Goal: Task Accomplishment & Management: Use online tool/utility

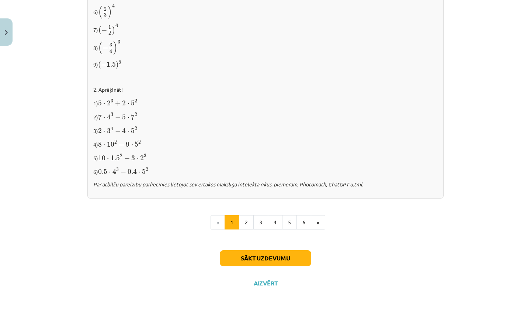
scroll to position [735, 0]
click at [247, 222] on button "2" at bounding box center [246, 223] width 15 height 15
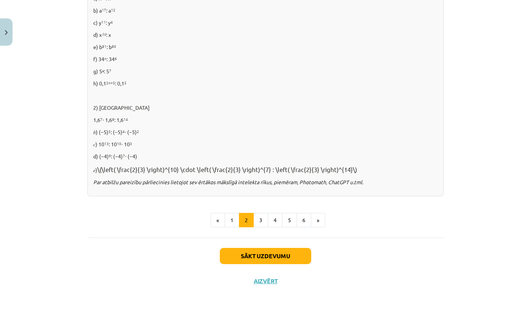
scroll to position [466, 0]
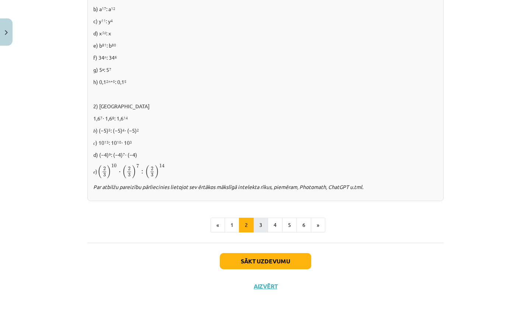
click at [260, 229] on button "3" at bounding box center [260, 225] width 15 height 15
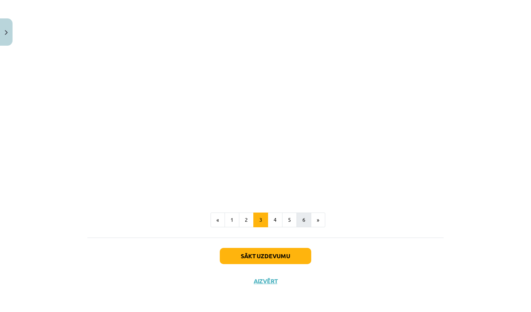
scroll to position [619, 0]
click at [263, 259] on button "Sākt uzdevumu" at bounding box center [265, 257] width 91 height 16
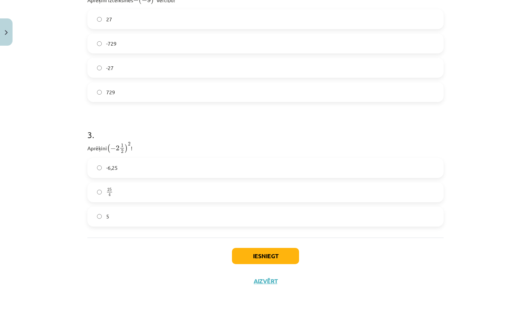
scroll to position [396, 0]
click at [267, 282] on button "Aizvērt" at bounding box center [266, 281] width 28 height 7
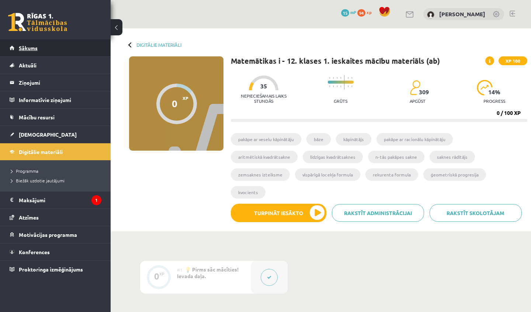
click at [24, 44] on link "Sākums" at bounding box center [56, 47] width 92 height 17
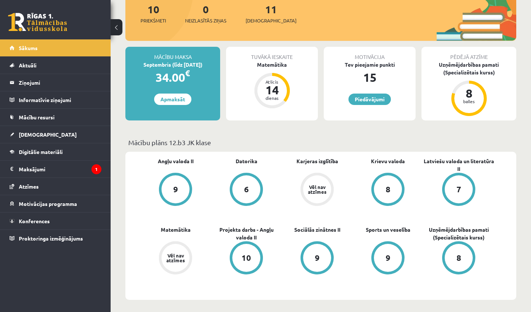
scroll to position [96, 0]
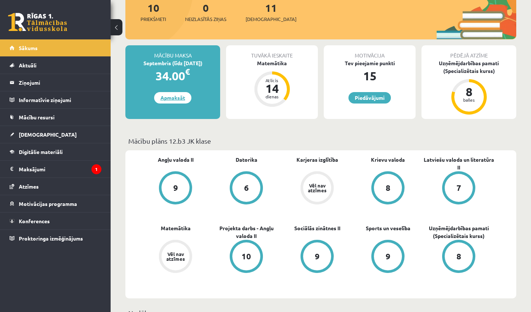
click at [167, 99] on link "Apmaksāt" at bounding box center [172, 97] width 37 height 11
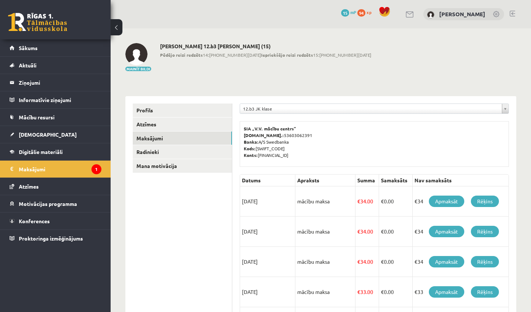
click at [80, 36] on div "0 Dāvanas 15 mP 94 xp" at bounding box center [55, 19] width 111 height 39
click at [41, 50] on link "Sākums" at bounding box center [56, 47] width 92 height 17
